Goal: Navigation & Orientation: Find specific page/section

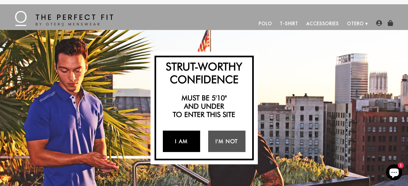
click at [189, 142] on link "I Am" at bounding box center [181, 141] width 37 height 21
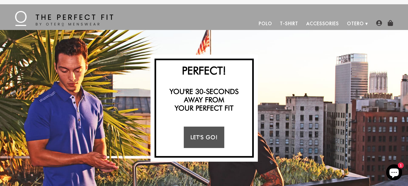
click at [229, 126] on div "Let's Go!" at bounding box center [204, 137] width 91 height 29
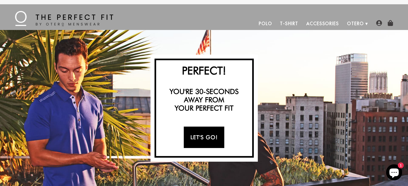
click at [205, 135] on link "Let's Go!" at bounding box center [204, 137] width 40 height 21
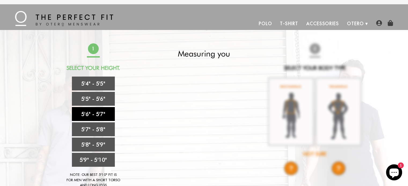
click at [98, 113] on link "5'6" - 5'7"" at bounding box center [93, 114] width 43 height 14
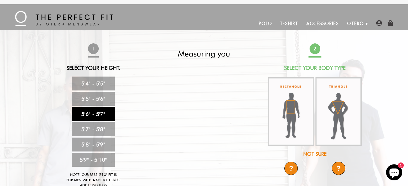
click at [316, 154] on div "Not Sure" at bounding box center [314, 154] width 95 height 7
click at [292, 166] on div "?" at bounding box center [290, 168] width 13 height 13
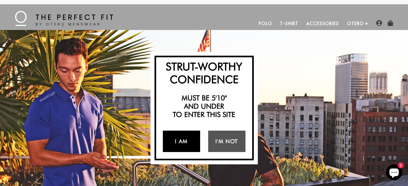
click at [187, 144] on link "I Am" at bounding box center [181, 141] width 37 height 21
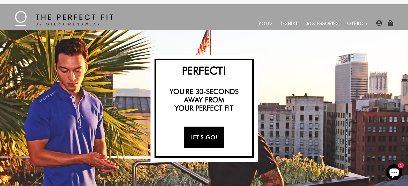
click at [204, 138] on link "Let's Go!" at bounding box center [204, 137] width 40 height 21
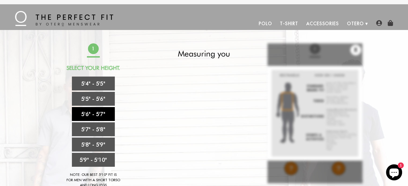
click at [98, 112] on link "5'6" - 5'7"" at bounding box center [93, 114] width 43 height 14
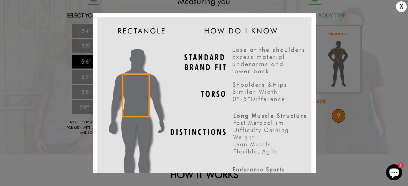
scroll to position [107, 0]
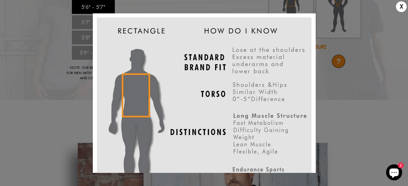
click at [398, 5] on div "X" at bounding box center [401, 6] width 11 height 11
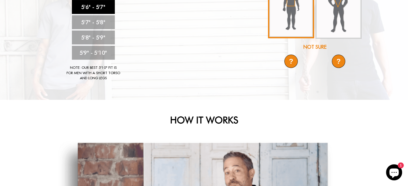
click at [294, 19] on img at bounding box center [291, 5] width 46 height 68
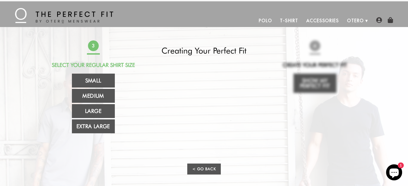
scroll to position [0, 0]
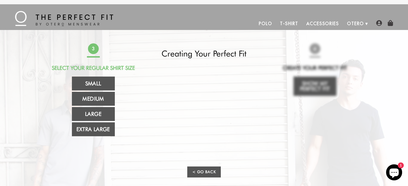
click at [323, 23] on link "Accessories" at bounding box center [322, 23] width 41 height 13
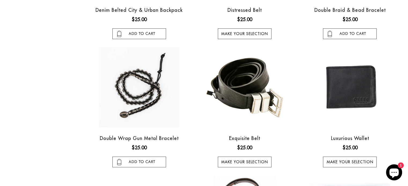
scroll to position [295, 0]
